Goal: Information Seeking & Learning: Learn about a topic

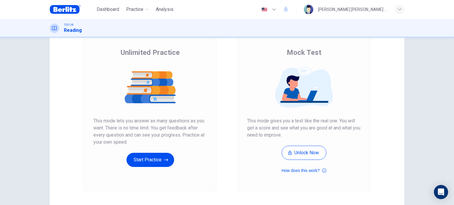
scroll to position [30, 0]
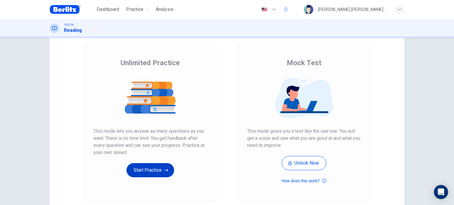
click at [143, 167] on button "Start Practice" at bounding box center [150, 170] width 48 height 14
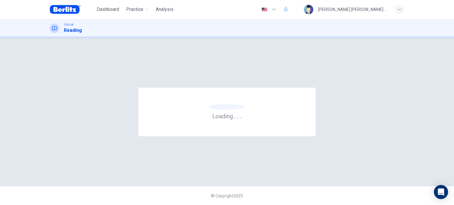
scroll to position [0, 0]
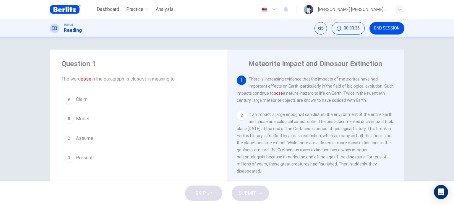
click at [81, 140] on span "Assume" at bounding box center [84, 138] width 17 height 7
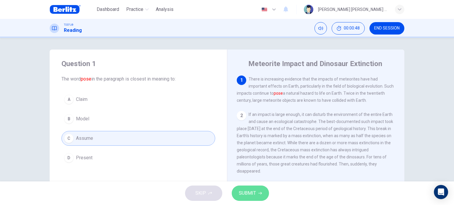
click at [243, 195] on span "SUBMIT" at bounding box center [247, 193] width 17 height 8
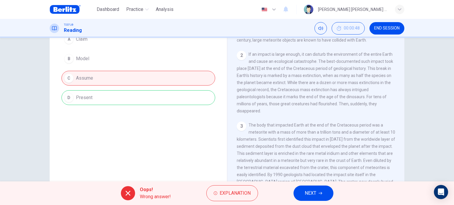
scroll to position [85, 0]
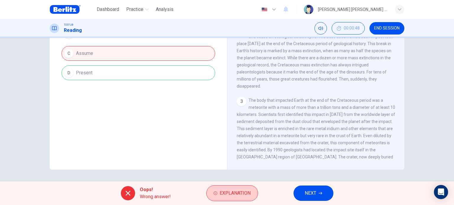
click at [229, 193] on span "Explanation" at bounding box center [234, 193] width 31 height 8
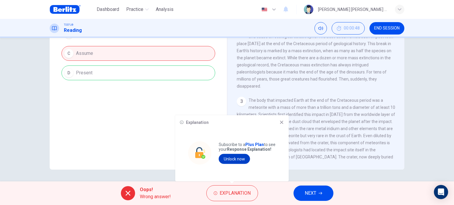
click at [234, 159] on button "Unlock now" at bounding box center [234, 159] width 31 height 10
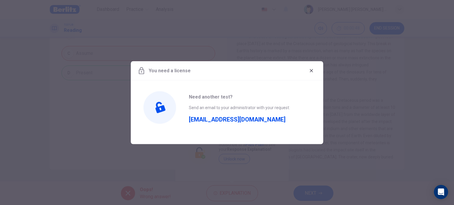
drag, startPoint x: 218, startPoint y: 120, endPoint x: 271, endPoint y: 23, distance: 110.5
click at [218, 120] on span "[EMAIL_ADDRESS][DOMAIN_NAME]" at bounding box center [237, 117] width 97 height 12
click at [309, 69] on icon "button" at bounding box center [311, 70] width 5 height 5
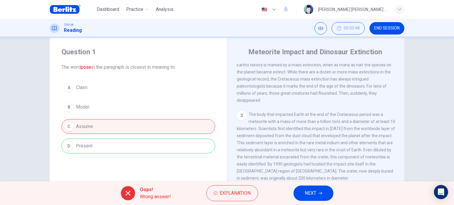
scroll to position [30, 0]
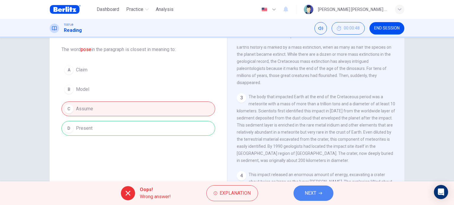
click at [324, 193] on button "NEXT" at bounding box center [313, 193] width 40 height 15
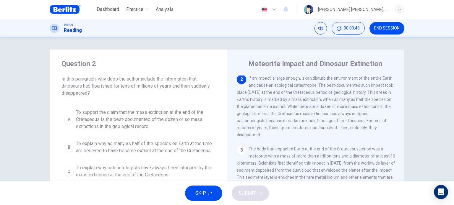
scroll to position [0, 0]
drag, startPoint x: 123, startPoint y: 87, endPoint x: 147, endPoint y: 87, distance: 23.9
click at [147, 87] on span "In this paragraph, why does the author include the information that dinosaurs h…" at bounding box center [138, 86] width 154 height 21
drag, startPoint x: 61, startPoint y: 76, endPoint x: 131, endPoint y: 81, distance: 70.1
click at [131, 81] on span "In this paragraph, why does the author include the information that dinosaurs h…" at bounding box center [138, 86] width 154 height 21
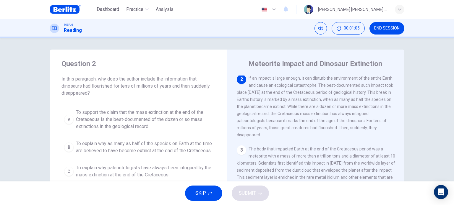
drag, startPoint x: 289, startPoint y: 78, endPoint x: 332, endPoint y: 82, distance: 42.7
click at [332, 82] on span "If an impact is large enough, it can disturb the environment of the entire Eart…" at bounding box center [315, 106] width 156 height 61
drag, startPoint x: 290, startPoint y: 122, endPoint x: 321, endPoint y: 126, distance: 30.6
click at [319, 125] on span "If an impact is large enough, it can disturb the environment of the entire Eart…" at bounding box center [315, 106] width 156 height 61
drag, startPoint x: 334, startPoint y: 125, endPoint x: 325, endPoint y: 127, distance: 9.5
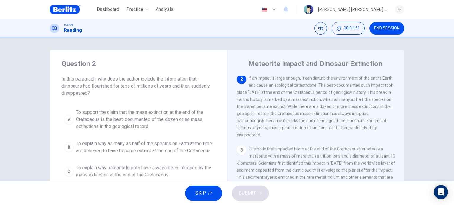
click at [328, 127] on div "2 If an impact is large enough, it can disturb the environment of the entire Ea…" at bounding box center [316, 107] width 158 height 64
drag, startPoint x: 257, startPoint y: 131, endPoint x: 328, endPoint y: 133, distance: 71.2
click at [328, 133] on div "2 If an impact is large enough, it can disturb the environment of the entire Ea…" at bounding box center [316, 107] width 158 height 64
drag, startPoint x: 322, startPoint y: 88, endPoint x: 281, endPoint y: 94, distance: 42.4
click at [281, 94] on span "If an impact is large enough, it can disturb the environment of the entire Eart…" at bounding box center [315, 106] width 156 height 61
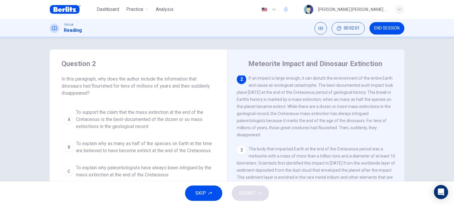
drag, startPoint x: 286, startPoint y: 99, endPoint x: 334, endPoint y: 105, distance: 48.8
click at [334, 105] on div "2 If an impact is large enough, it can disturb the environment of the entire Ea…" at bounding box center [316, 107] width 158 height 64
drag, startPoint x: 315, startPoint y: 108, endPoint x: 290, endPoint y: 112, distance: 25.7
click at [290, 112] on div "2 If an impact is large enough, it can disturb the environment of the entire Ea…" at bounding box center [316, 107] width 158 height 64
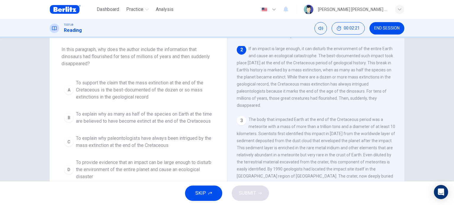
click at [123, 147] on span "To explain why paleontologists have always been intrigued by the mass extinctio…" at bounding box center [144, 142] width 136 height 14
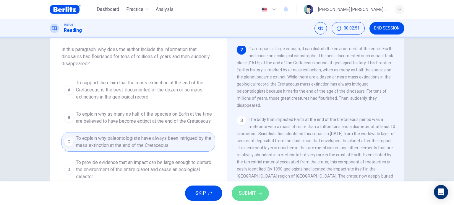
click at [250, 193] on span "SUBMIT" at bounding box center [247, 193] width 17 height 8
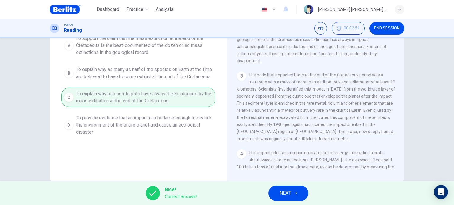
scroll to position [85, 0]
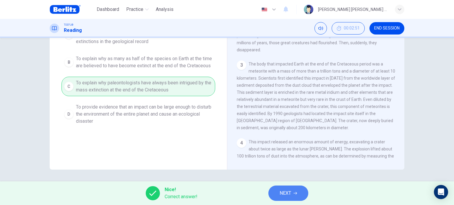
click at [293, 190] on button "NEXT" at bounding box center [288, 193] width 40 height 15
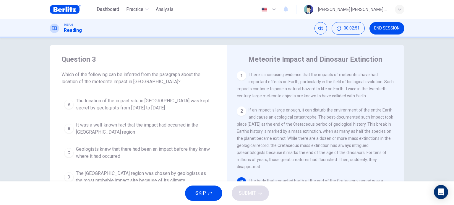
scroll to position [0, 0]
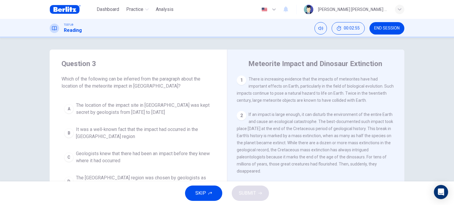
drag, startPoint x: 81, startPoint y: 87, endPoint x: 139, endPoint y: 86, distance: 57.9
click at [139, 86] on span "Which of the following can be inferred from the paragraph about the location of…" at bounding box center [138, 83] width 154 height 14
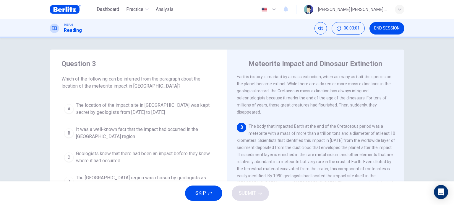
scroll to position [89, 0]
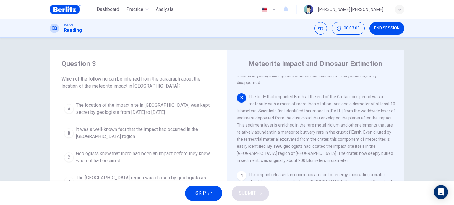
drag, startPoint x: 300, startPoint y: 100, endPoint x: 347, endPoint y: 101, distance: 47.0
click at [353, 101] on span "The body that impacted Earth at the end of the Cretaceous period was a meteorit…" at bounding box center [316, 128] width 158 height 69
drag, startPoint x: 249, startPoint y: 117, endPoint x: 278, endPoint y: 116, distance: 28.7
click at [274, 116] on span "The body that impacted Earth at the end of the Cretaceous period was a meteorit…" at bounding box center [316, 128] width 158 height 69
drag, startPoint x: 266, startPoint y: 123, endPoint x: 256, endPoint y: 128, distance: 11.0
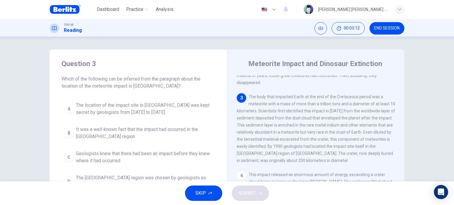
click at [256, 128] on span "The body that impacted Earth at the end of the Cretaceous period was a meteorit…" at bounding box center [316, 128] width 158 height 69
drag, startPoint x: 252, startPoint y: 131, endPoint x: 306, endPoint y: 131, distance: 54.3
click at [313, 131] on span "The body that impacted Earth at the end of the Cretaceous period was a meteorit…" at bounding box center [316, 128] width 158 height 69
drag, startPoint x: 269, startPoint y: 137, endPoint x: 364, endPoint y: 137, distance: 95.4
click at [364, 137] on span "The body that impacted Earth at the end of the Cretaceous period was a meteorit…" at bounding box center [316, 128] width 158 height 69
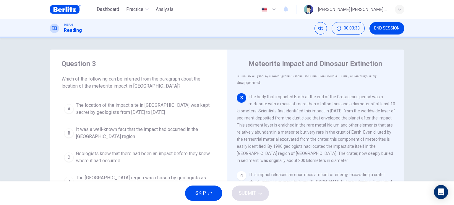
scroll to position [30, 0]
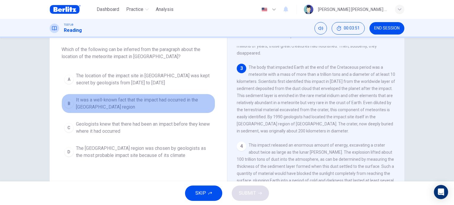
click at [108, 111] on button "B It was a well-known fact that the impact had occurred in the [GEOGRAPHIC_DATA…" at bounding box center [138, 103] width 154 height 19
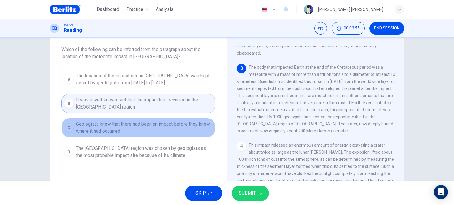
click at [138, 129] on span "Geologists knew that there had been an impact before they knew where it had occ…" at bounding box center [144, 128] width 136 height 14
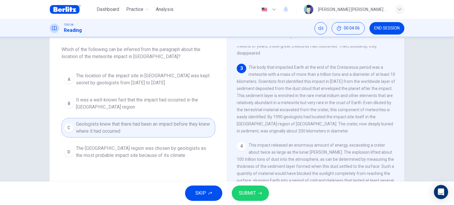
click at [254, 196] on span "SUBMIT" at bounding box center [247, 193] width 17 height 8
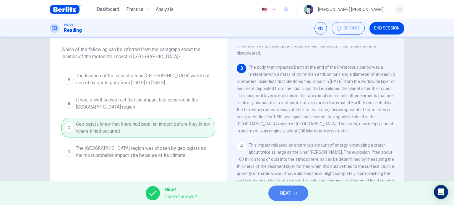
click at [289, 195] on span "NEXT" at bounding box center [285, 193] width 12 height 8
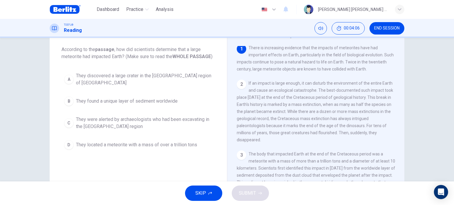
scroll to position [0, 0]
drag, startPoint x: 306, startPoint y: 49, endPoint x: 330, endPoint y: 50, distance: 23.6
click at [330, 50] on span "There is increasing evidence that the impacts of meteorites have had important …" at bounding box center [315, 60] width 157 height 26
drag, startPoint x: 275, startPoint y: 117, endPoint x: 332, endPoint y: 118, distance: 57.3
click at [332, 118] on span "If an impact is large enough, it can disturb the environment of the entire Eart…" at bounding box center [315, 113] width 156 height 61
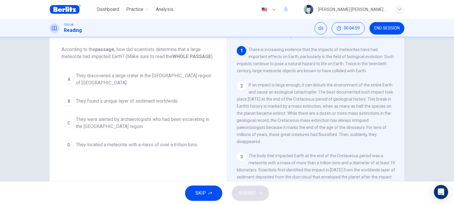
drag, startPoint x: 287, startPoint y: 137, endPoint x: 306, endPoint y: 138, distance: 18.9
click at [306, 138] on span "If an impact is large enough, it can disturb the environment of the entire Eart…" at bounding box center [315, 113] width 156 height 61
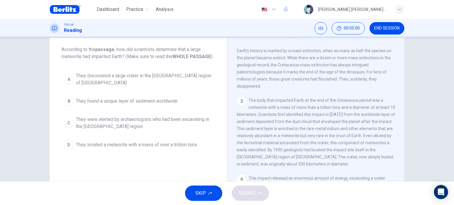
scroll to position [59, 0]
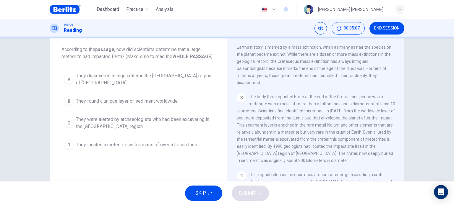
drag, startPoint x: 245, startPoint y: 100, endPoint x: 283, endPoint y: 102, distance: 37.3
click at [283, 102] on div "3 The body that impacted Earth at the end of the Cretaceous period was a meteor…" at bounding box center [316, 128] width 158 height 71
drag, startPoint x: 271, startPoint y: 116, endPoint x: 335, endPoint y: 115, distance: 64.7
click at [335, 115] on span "The body that impacted Earth at the end of the Cretaceous period was a meteorit…" at bounding box center [316, 128] width 158 height 69
drag, startPoint x: 244, startPoint y: 123, endPoint x: 249, endPoint y: 128, distance: 7.6
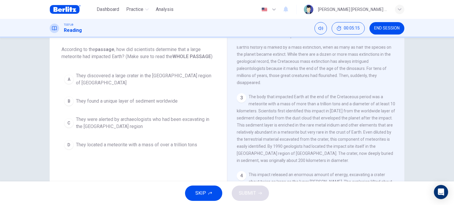
click at [249, 128] on span "The body that impacted Earth at the end of the Cretaceous period was a meteorit…" at bounding box center [316, 128] width 158 height 69
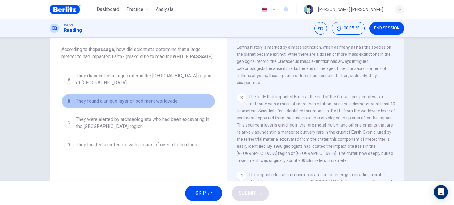
click at [135, 100] on span "They found a unique layer of sediment worldwide" at bounding box center [127, 101] width 102 height 7
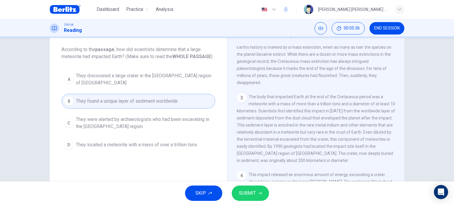
click at [254, 192] on span "SUBMIT" at bounding box center [247, 193] width 17 height 8
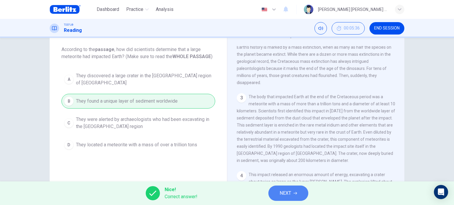
click at [296, 196] on button "NEXT" at bounding box center [288, 193] width 40 height 15
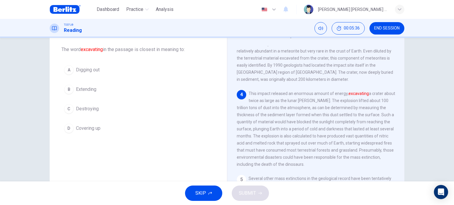
scroll to position [130, 0]
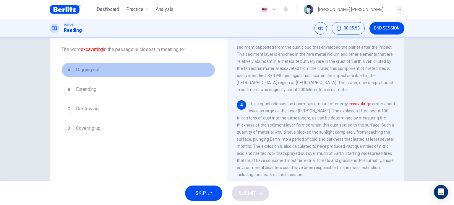
click at [92, 72] on span "Digging out" at bounding box center [88, 69] width 24 height 7
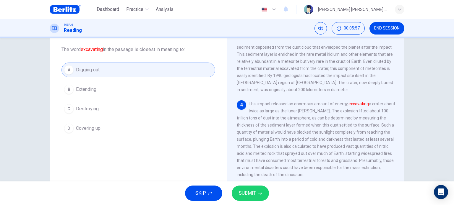
click at [253, 197] on span "SUBMIT" at bounding box center [247, 193] width 17 height 8
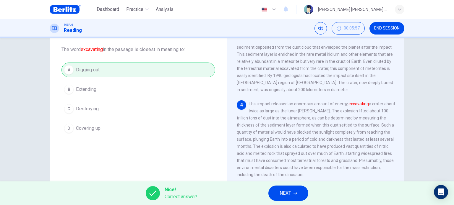
drag, startPoint x: 299, startPoint y: 194, endPoint x: 298, endPoint y: 197, distance: 3.1
click at [298, 197] on button "NEXT" at bounding box center [288, 193] width 40 height 15
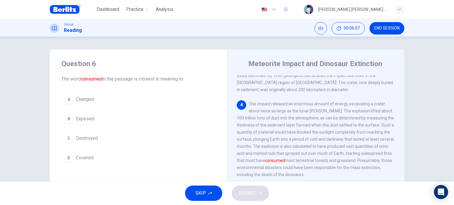
scroll to position [189, 0]
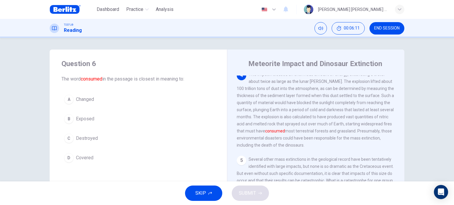
drag, startPoint x: 274, startPoint y: 125, endPoint x: 321, endPoint y: 126, distance: 46.7
click at [321, 126] on span "This impact released an enormous amount of energy, excavating a crater about tw…" at bounding box center [315, 110] width 157 height 76
drag, startPoint x: 344, startPoint y: 139, endPoint x: 352, endPoint y: 139, distance: 8.6
click at [352, 139] on span "This impact released an enormous amount of energy, excavating a crater about tw…" at bounding box center [315, 110] width 157 height 76
drag, startPoint x: 355, startPoint y: 139, endPoint x: 338, endPoint y: 131, distance: 18.5
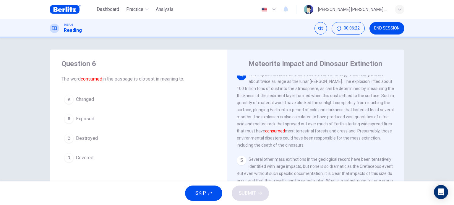
click at [343, 133] on span "This impact released an enormous amount of energy, excavating a crater about tw…" at bounding box center [315, 110] width 157 height 76
drag, startPoint x: 330, startPoint y: 131, endPoint x: 338, endPoint y: 132, distance: 8.6
click at [338, 132] on span "This impact released an enormous amount of energy, excavating a crater about tw…" at bounding box center [315, 110] width 157 height 76
drag, startPoint x: 353, startPoint y: 132, endPoint x: 369, endPoint y: 133, distance: 16.3
click at [369, 133] on span "This impact released an enormous amount of energy, excavating a crater about tw…" at bounding box center [315, 110] width 157 height 76
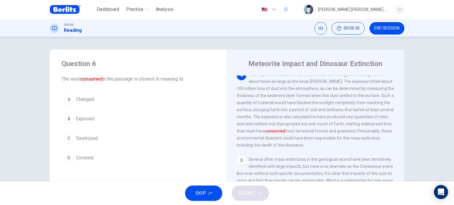
drag, startPoint x: 342, startPoint y: 131, endPoint x: 261, endPoint y: 142, distance: 81.6
click at [261, 142] on div "4 This impact released an enormous amount of energy, excavating a crater about …" at bounding box center [316, 110] width 158 height 78
drag, startPoint x: 260, startPoint y: 141, endPoint x: 291, endPoint y: 138, distance: 32.0
click at [289, 138] on span "This impact released an enormous amount of energy, excavating a crater about tw…" at bounding box center [315, 110] width 157 height 76
click at [302, 139] on span "This impact released an enormous amount of energy, excavating a crater about tw…" at bounding box center [315, 110] width 157 height 76
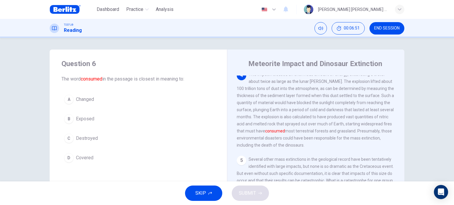
click at [82, 138] on span "Destroyed" at bounding box center [87, 138] width 22 height 7
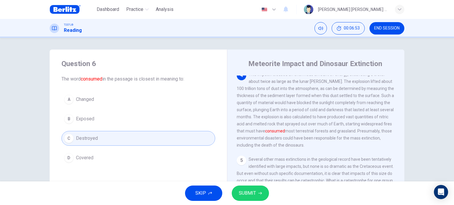
click at [246, 195] on span "SUBMIT" at bounding box center [247, 193] width 17 height 8
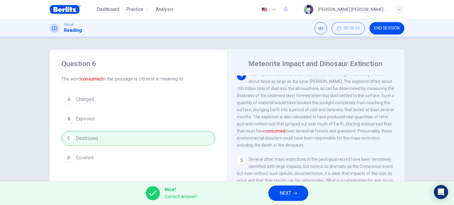
click at [287, 192] on span "NEXT" at bounding box center [285, 193] width 12 height 8
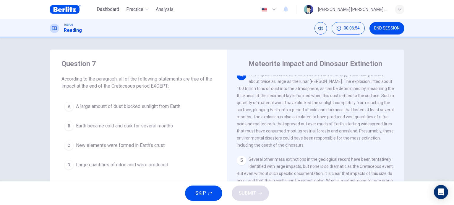
scroll to position [190, 0]
drag, startPoint x: 109, startPoint y: 87, endPoint x: 170, endPoint y: 84, distance: 61.0
click at [152, 89] on span "According to the paragraph, all of the following statements are true of the imp…" at bounding box center [138, 83] width 154 height 14
drag, startPoint x: 269, startPoint y: 86, endPoint x: 325, endPoint y: 89, distance: 55.6
click at [324, 89] on div "4 This impact released an enormous amount of energy, excavating a crater about …" at bounding box center [316, 109] width 158 height 78
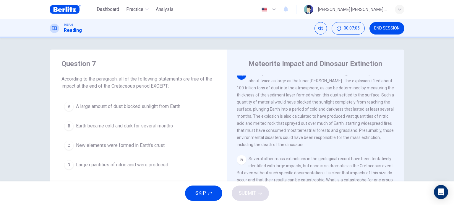
drag, startPoint x: 252, startPoint y: 95, endPoint x: 281, endPoint y: 95, distance: 28.6
click at [282, 95] on span "This impact released an enormous amount of energy, excavating a crater about tw…" at bounding box center [315, 109] width 157 height 76
drag, startPoint x: 368, startPoint y: 102, endPoint x: 307, endPoint y: 108, distance: 61.7
click at [309, 108] on span "This impact released an enormous amount of energy, excavating a crater about tw…" at bounding box center [315, 109] width 157 height 76
drag, startPoint x: 306, startPoint y: 110, endPoint x: 316, endPoint y: 112, distance: 10.0
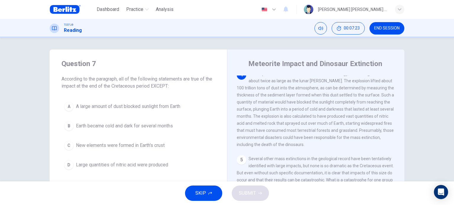
click at [316, 112] on div "4 This impact released an enormous amount of energy, excavating a crater about …" at bounding box center [316, 109] width 158 height 78
click at [127, 147] on span "New elements were formed in Earth's crust" at bounding box center [120, 145] width 89 height 7
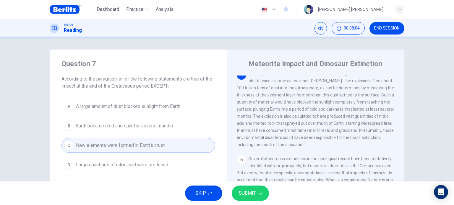
click at [258, 190] on button "SUBMIT" at bounding box center [250, 193] width 37 height 15
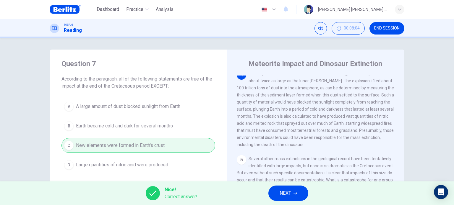
click at [296, 193] on icon "button" at bounding box center [295, 194] width 4 height 4
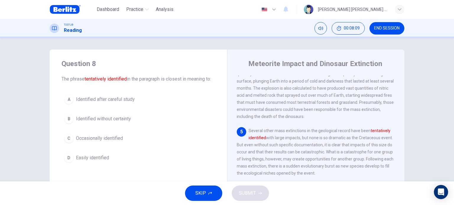
scroll to position [247, 0]
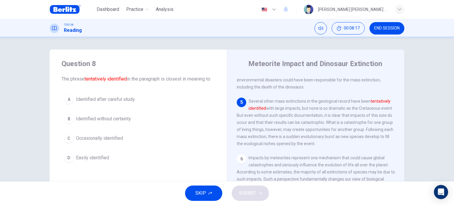
drag, startPoint x: 273, startPoint y: 108, endPoint x: 309, endPoint y: 110, distance: 37.0
click at [309, 110] on span "Several other mass extinctions in the geological record have been tentatively i…" at bounding box center [315, 122] width 157 height 47
drag, startPoint x: 285, startPoint y: 109, endPoint x: 309, endPoint y: 111, distance: 24.9
click at [310, 111] on span "Several other mass extinctions in the geological record have been tentatively i…" at bounding box center [315, 122] width 157 height 47
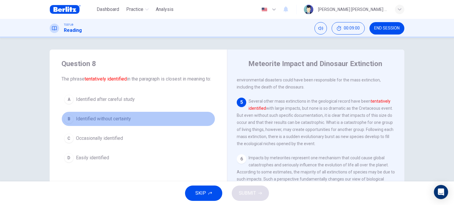
click at [108, 123] on span "Identified without certainty" at bounding box center [103, 118] width 55 height 7
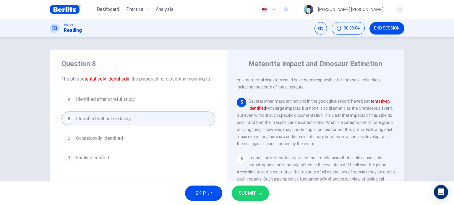
click at [245, 196] on span "SUBMIT" at bounding box center [247, 193] width 17 height 8
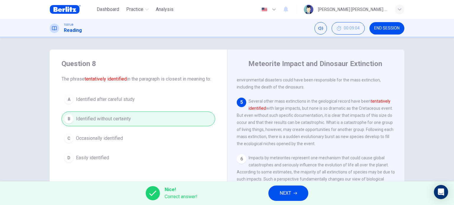
click at [285, 195] on span "NEXT" at bounding box center [285, 193] width 12 height 8
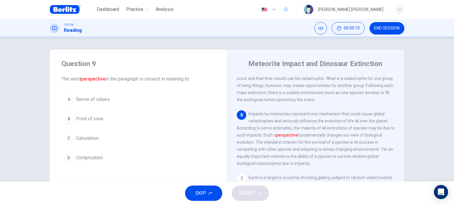
scroll to position [313, 0]
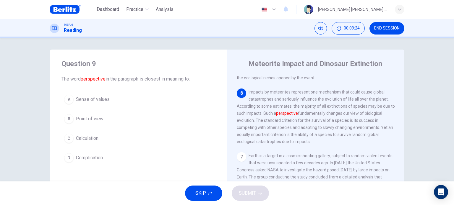
click at [92, 119] on span "Point of view" at bounding box center [89, 118] width 27 height 7
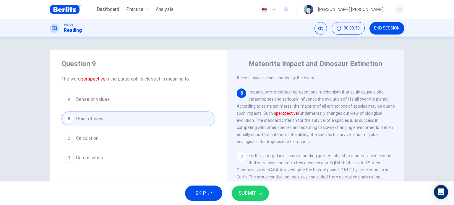
click at [249, 197] on span "SUBMIT" at bounding box center [247, 193] width 17 height 8
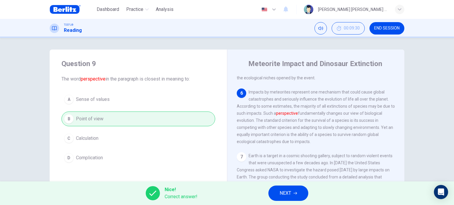
click at [293, 190] on button "NEXT" at bounding box center [288, 193] width 40 height 15
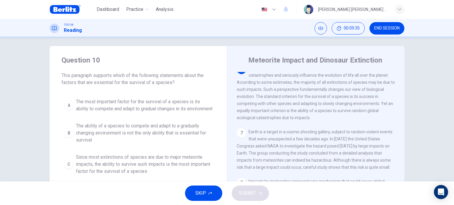
scroll to position [0, 0]
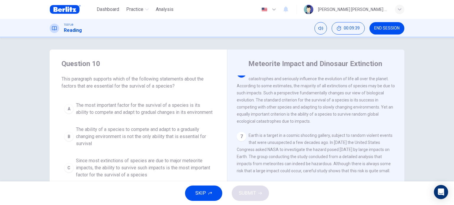
drag, startPoint x: 93, startPoint y: 87, endPoint x: 157, endPoint y: 86, distance: 64.1
click at [153, 86] on span "This paragraph supports which of the following statements about the factors tha…" at bounding box center [138, 83] width 154 height 14
drag, startPoint x: 255, startPoint y: 94, endPoint x: 293, endPoint y: 95, distance: 37.8
click at [293, 95] on span "Impacts by meteorites represent one mechanism that could cause global catastrop…" at bounding box center [316, 96] width 158 height 54
click at [132, 116] on span "The most important factor for the survival of a species is its ability to compe…" at bounding box center [144, 109] width 136 height 14
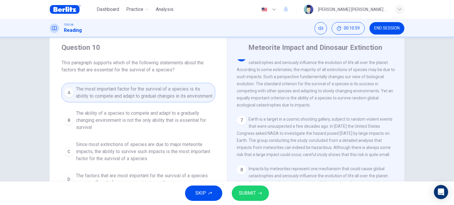
scroll to position [30, 0]
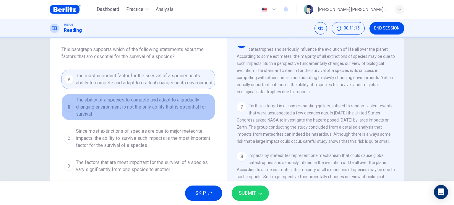
click at [154, 113] on span "The ability of a species to compete and adapt to a gradually changing environme…" at bounding box center [144, 107] width 136 height 21
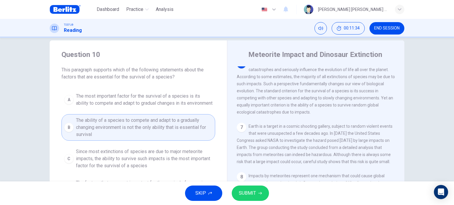
scroll to position [0, 0]
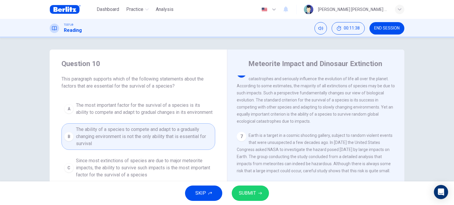
click at [255, 193] on span "SUBMIT" at bounding box center [247, 193] width 17 height 8
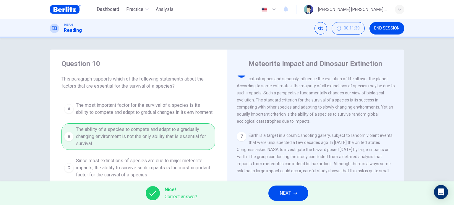
click at [287, 193] on span "NEXT" at bounding box center [285, 193] width 12 height 8
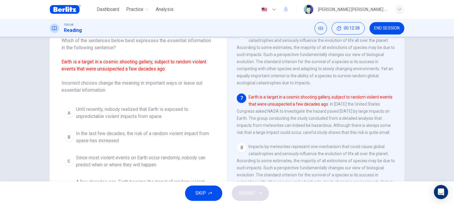
scroll to position [30, 0]
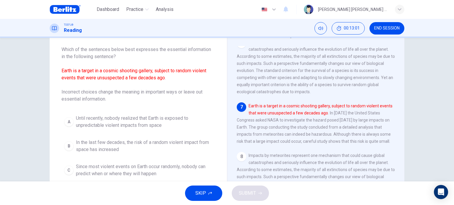
click at [116, 122] on span "Until recently, nobody realized that Earth is exposed to unpredictable violent …" at bounding box center [144, 122] width 136 height 14
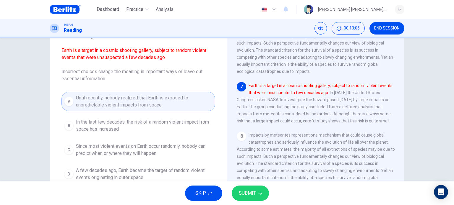
scroll to position [59, 0]
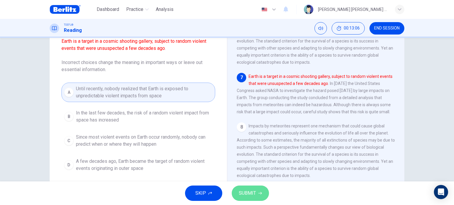
click at [257, 187] on button "SUBMIT" at bounding box center [250, 193] width 37 height 15
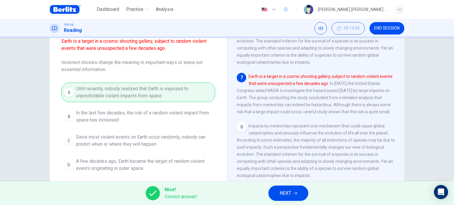
click at [279, 193] on button "NEXT" at bounding box center [288, 193] width 40 height 15
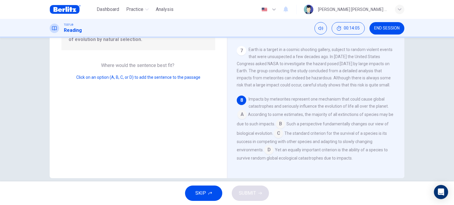
scroll to position [85, 0]
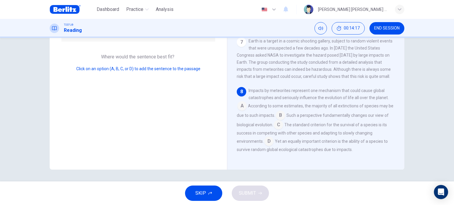
click at [266, 140] on input at bounding box center [268, 141] width 9 height 9
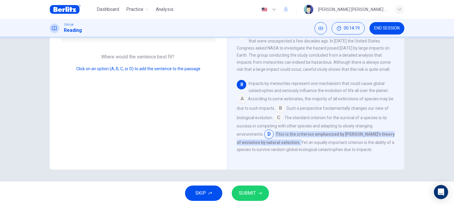
scroll to position [363, 0]
click at [253, 194] on span "SUBMIT" at bounding box center [247, 193] width 17 height 8
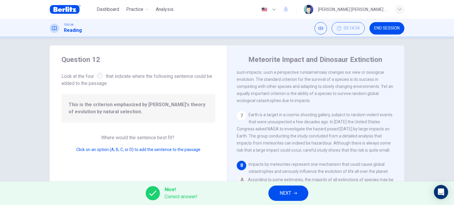
scroll to position [0, 0]
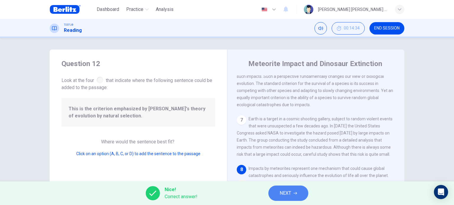
click at [289, 193] on span "NEXT" at bounding box center [285, 193] width 12 height 8
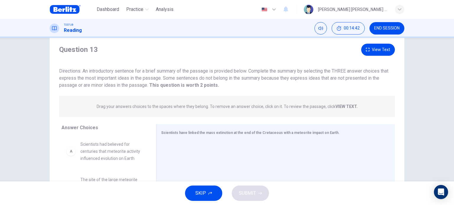
scroll to position [30, 0]
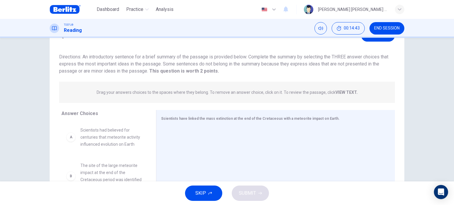
drag, startPoint x: 243, startPoint y: 64, endPoint x: 250, endPoint y: 67, distance: 7.8
click at [250, 67] on div "Directions: An introductory sentence for a brief summary of the passage is prov…" at bounding box center [226, 63] width 335 height 21
drag, startPoint x: 88, startPoint y: 70, endPoint x: 110, endPoint y: 73, distance: 21.5
click at [109, 74] on span "Directions: An introductory sentence for a brief summary of the passage is prov…" at bounding box center [223, 64] width 329 height 20
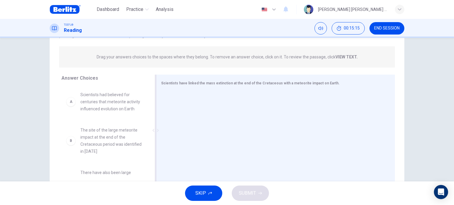
scroll to position [56, 0]
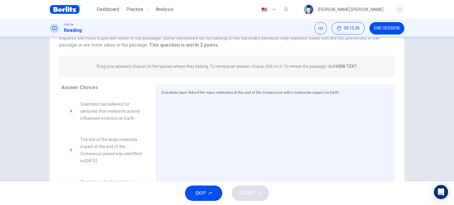
click at [121, 119] on span "Scientists had believed for centuries that meteorite activity influenced evolut…" at bounding box center [110, 111] width 61 height 21
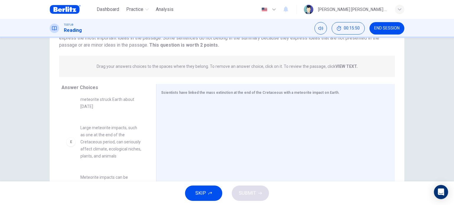
scroll to position [177, 0]
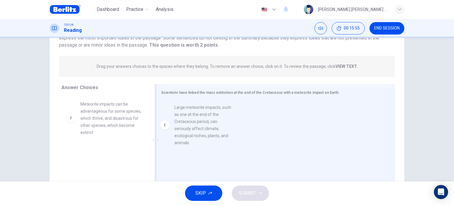
drag, startPoint x: 105, startPoint y: 130, endPoint x: 202, endPoint y: 133, distance: 97.2
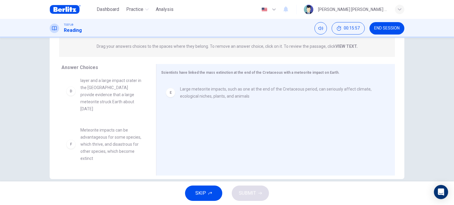
scroll to position [85, 0]
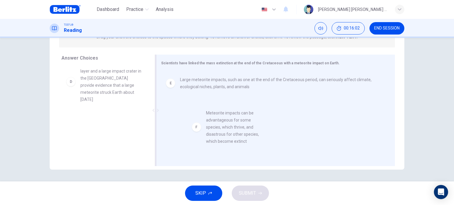
drag, startPoint x: 94, startPoint y: 131, endPoint x: 218, endPoint y: 121, distance: 124.4
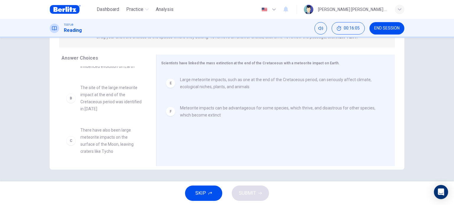
scroll to position [0, 0]
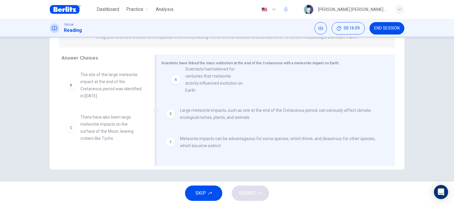
drag, startPoint x: 113, startPoint y: 84, endPoint x: 223, endPoint y: 80, distance: 109.9
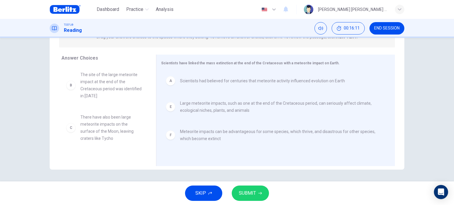
click at [248, 197] on span "SUBMIT" at bounding box center [247, 193] width 17 height 8
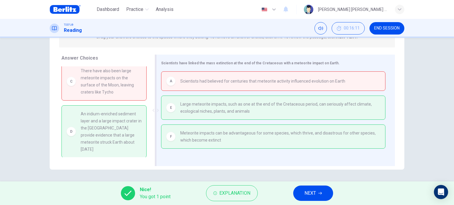
scroll to position [56, 0]
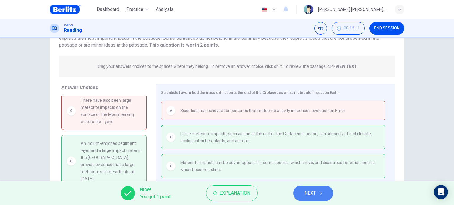
click at [325, 195] on button "NEXT" at bounding box center [313, 193] width 40 height 15
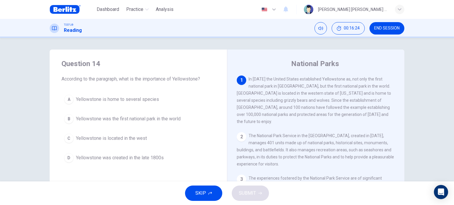
drag, startPoint x: 276, startPoint y: 93, endPoint x: 328, endPoint y: 94, distance: 51.4
click at [328, 94] on span "In [DATE] the United States established Yellowstone as, not only the first nati…" at bounding box center [314, 100] width 154 height 47
drag, startPoint x: 257, startPoint y: 102, endPoint x: 295, endPoint y: 103, distance: 38.4
click at [293, 103] on span "In [DATE] the United States established Yellowstone as, not only the first nati…" at bounding box center [314, 100] width 154 height 47
click at [121, 101] on span "Yellowstone is home to several species" at bounding box center [117, 99] width 83 height 7
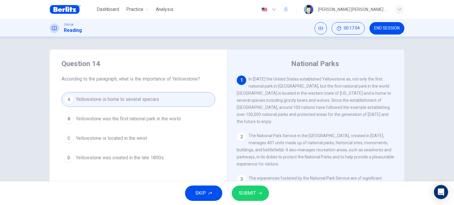
click at [174, 121] on span "Yellowstone was the first national park in the world" at bounding box center [128, 118] width 105 height 7
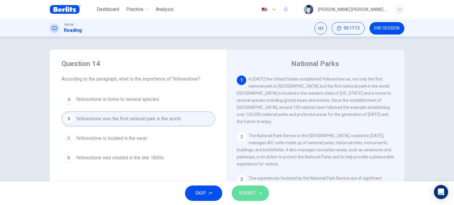
click at [251, 193] on span "SUBMIT" at bounding box center [247, 193] width 17 height 8
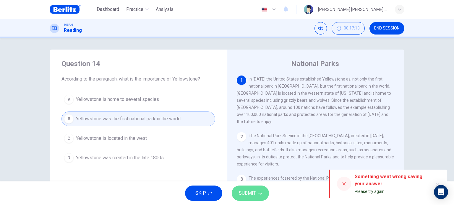
click at [251, 199] on button "SUBMIT" at bounding box center [250, 193] width 37 height 15
